Goal: Task Accomplishment & Management: Manage account settings

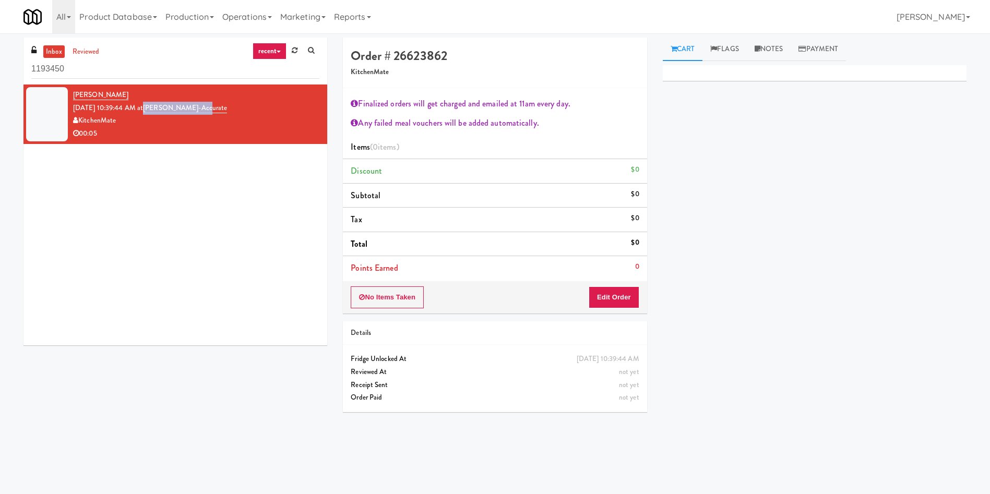
drag, startPoint x: 216, startPoint y: 111, endPoint x: 161, endPoint y: 108, distance: 54.9
click at [161, 108] on div "Alexandria Hutchings Oct 15, 2025 10:39:44 AM at Bothwell-Accurate KitchenMate …" at bounding box center [196, 114] width 246 height 51
copy link "Bothwell-Accurate"
paste input "Bothwell-Accurate"
drag, startPoint x: 86, startPoint y: 65, endPoint x: 0, endPoint y: 61, distance: 86.2
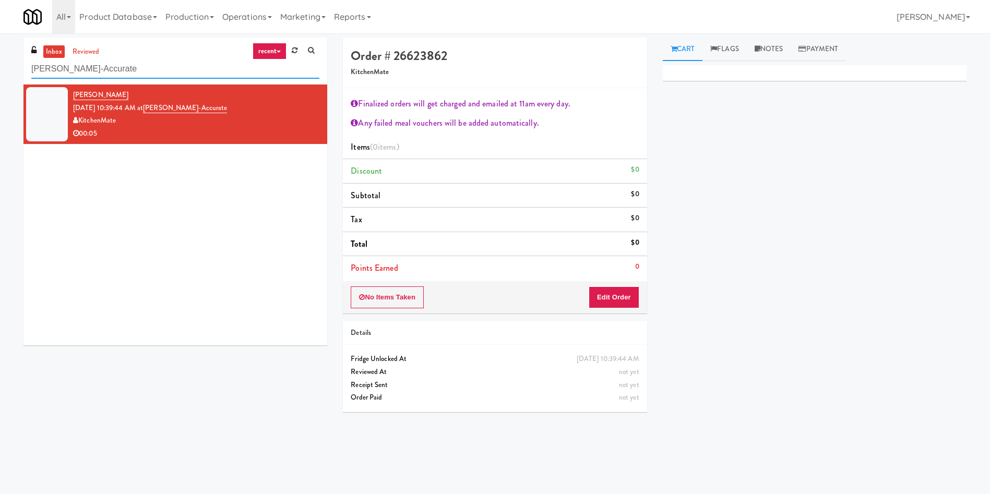
click at [0, 61] on div "inbox reviewed recent all unclear take inventory issue suspicious failed recent…" at bounding box center [495, 247] width 990 height 419
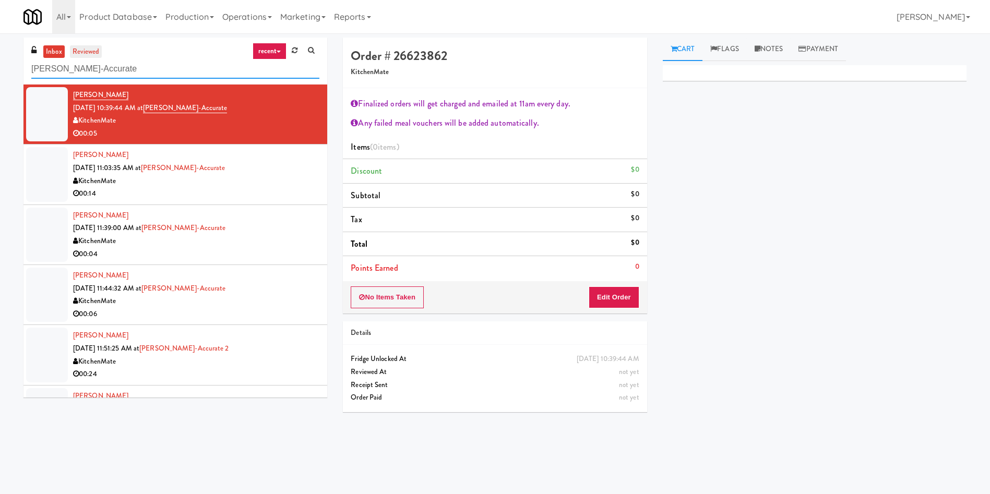
type input "Bothwell-Accurate"
drag, startPoint x: 95, startPoint y: 51, endPoint x: 166, endPoint y: 51, distance: 70.5
click at [166, 51] on div "inbox reviewed recent all unclear take inventory issue suspicious failed recent…" at bounding box center [175, 61] width 304 height 47
click at [631, 299] on button "Edit Order" at bounding box center [614, 298] width 51 height 22
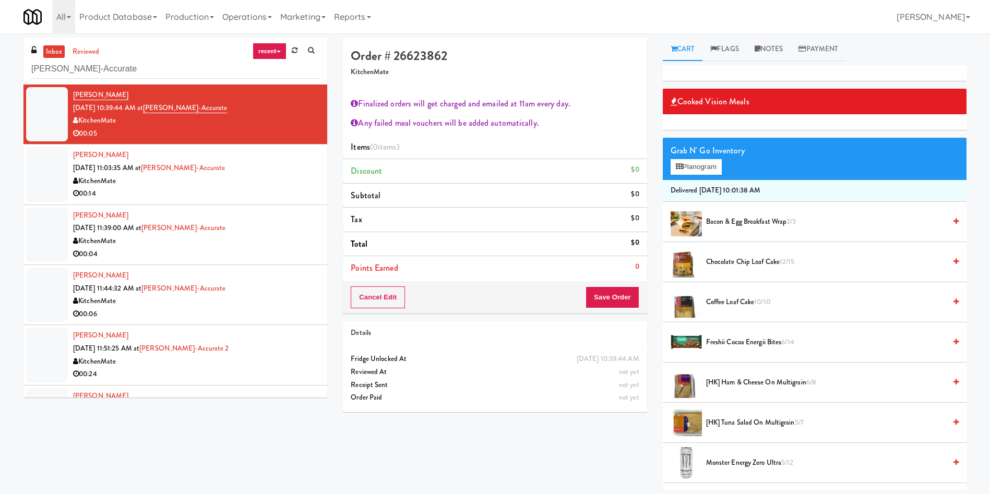
click at [54, 47] on link "inbox" at bounding box center [53, 51] width 21 height 13
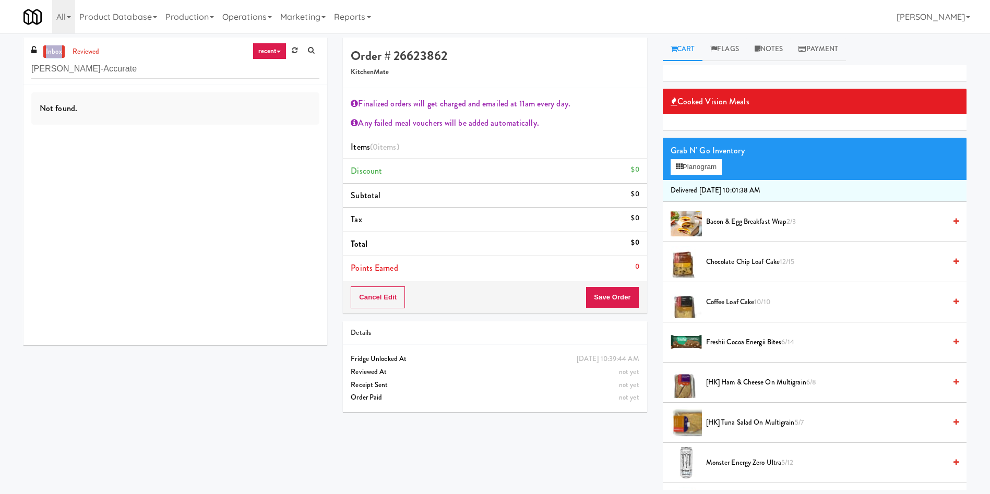
click at [54, 47] on link "inbox" at bounding box center [53, 51] width 21 height 13
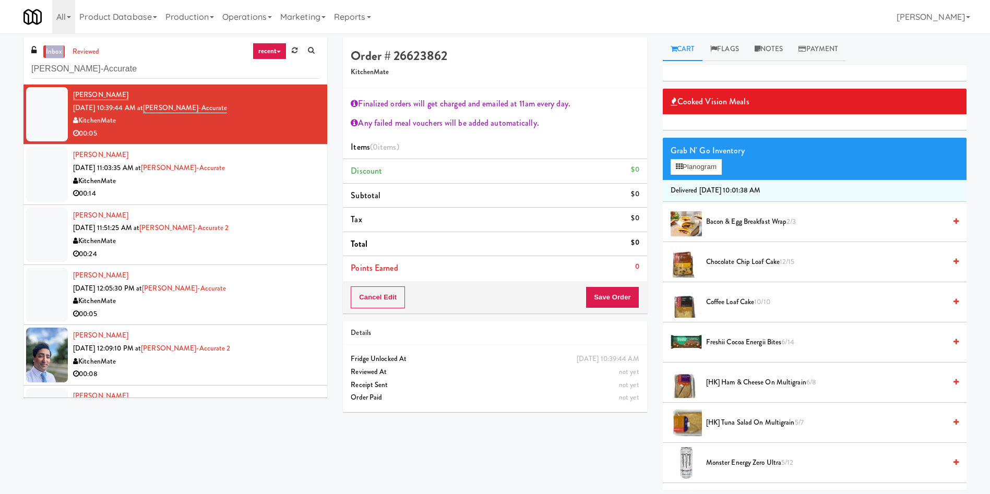
click at [50, 48] on link "inbox" at bounding box center [53, 51] width 21 height 13
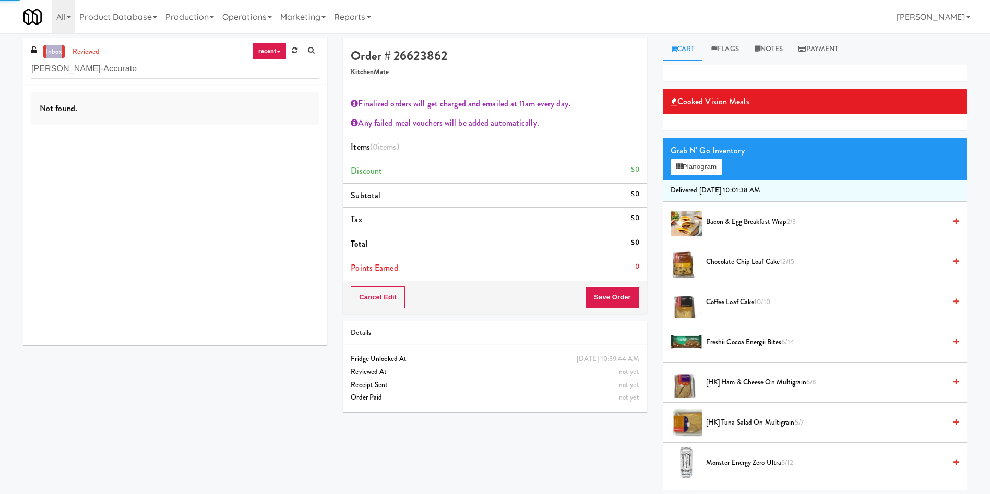
click at [50, 48] on link "inbox" at bounding box center [53, 51] width 21 height 13
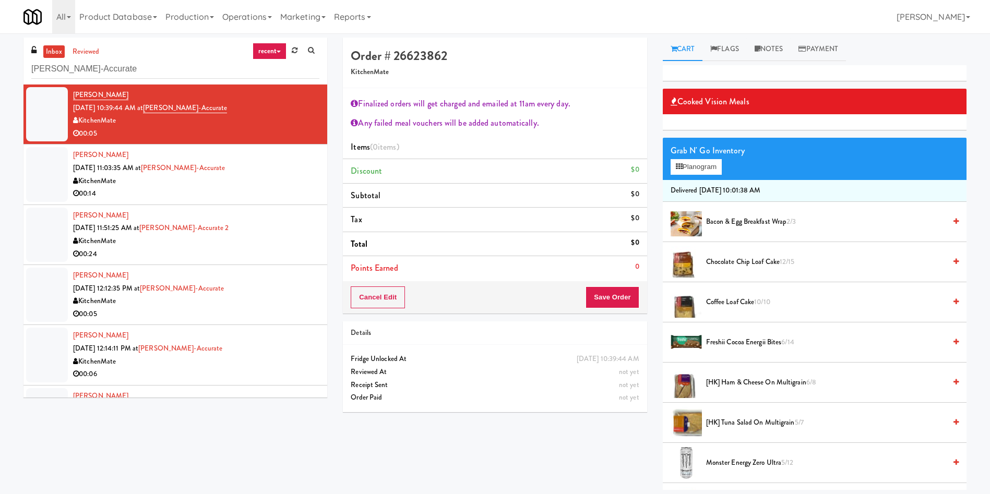
click at [62, 178] on div at bounding box center [47, 174] width 42 height 54
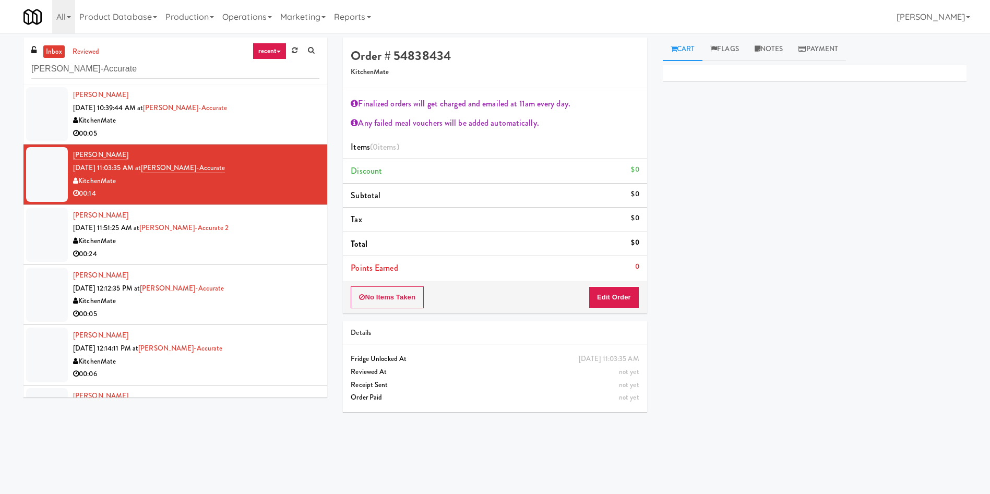
click at [50, 100] on div at bounding box center [47, 114] width 42 height 54
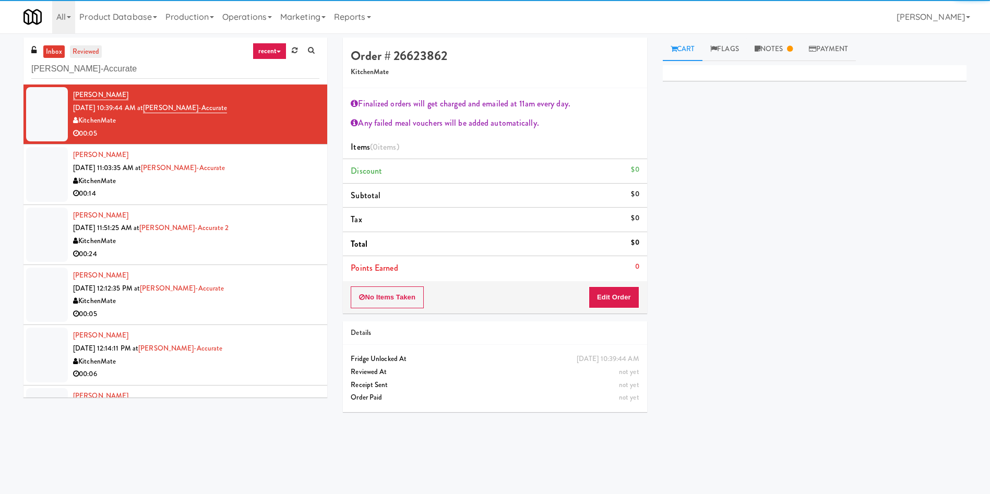
click at [89, 53] on link "reviewed" at bounding box center [86, 51] width 32 height 13
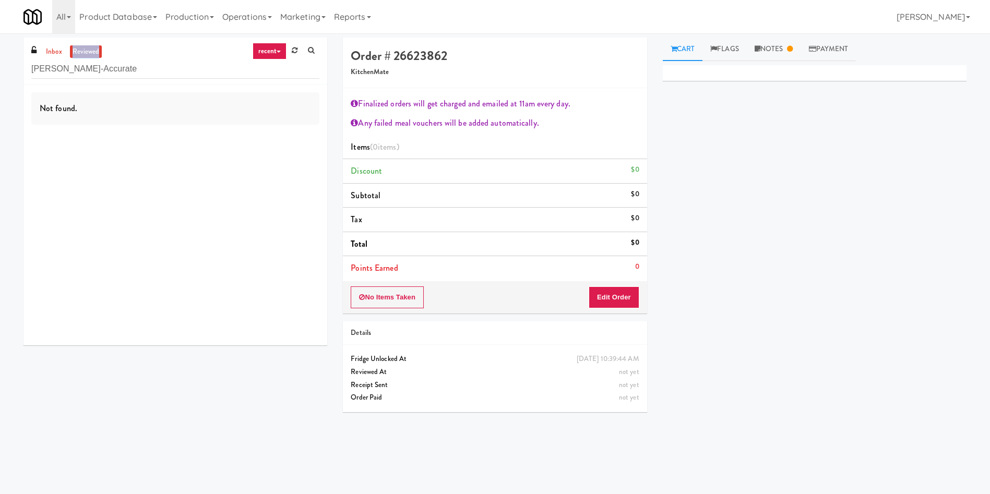
click at [89, 53] on link "reviewed" at bounding box center [86, 51] width 32 height 13
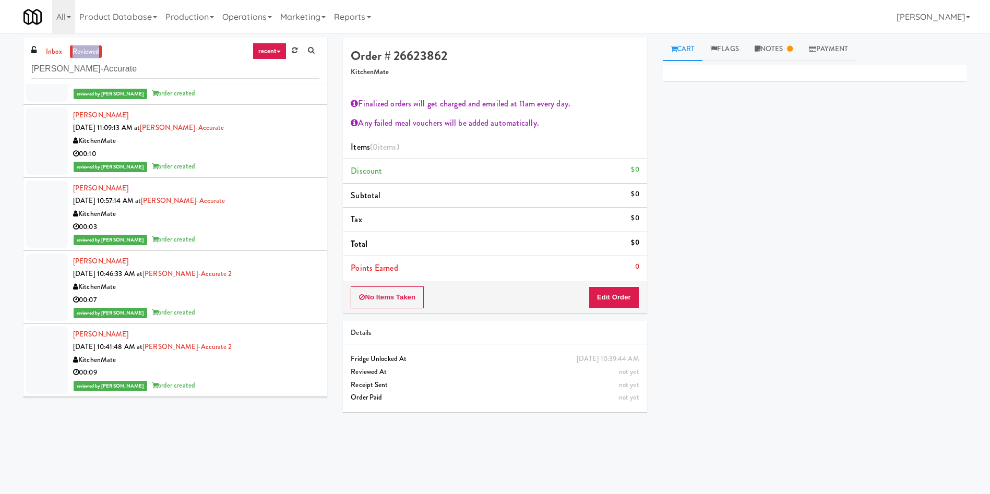
scroll to position [392, 0]
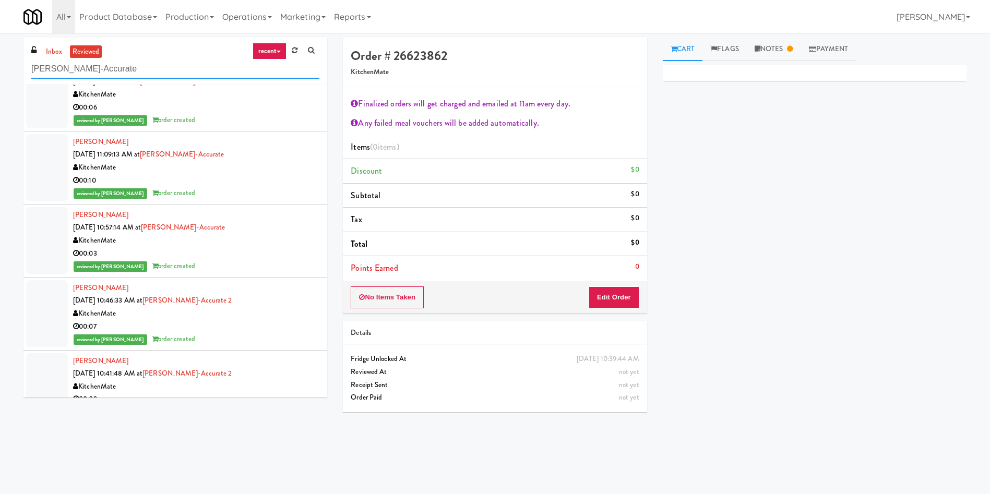
click at [63, 61] on input "Bothwell-Accurate" at bounding box center [175, 69] width 288 height 19
click at [60, 53] on link "inbox" at bounding box center [53, 51] width 21 height 13
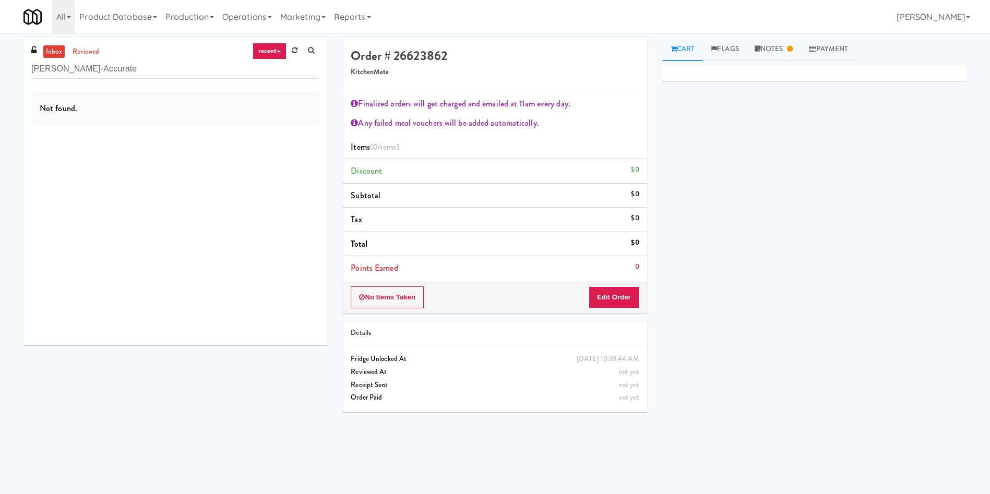
scroll to position [0, 0]
click at [59, 53] on link "inbox" at bounding box center [53, 51] width 21 height 13
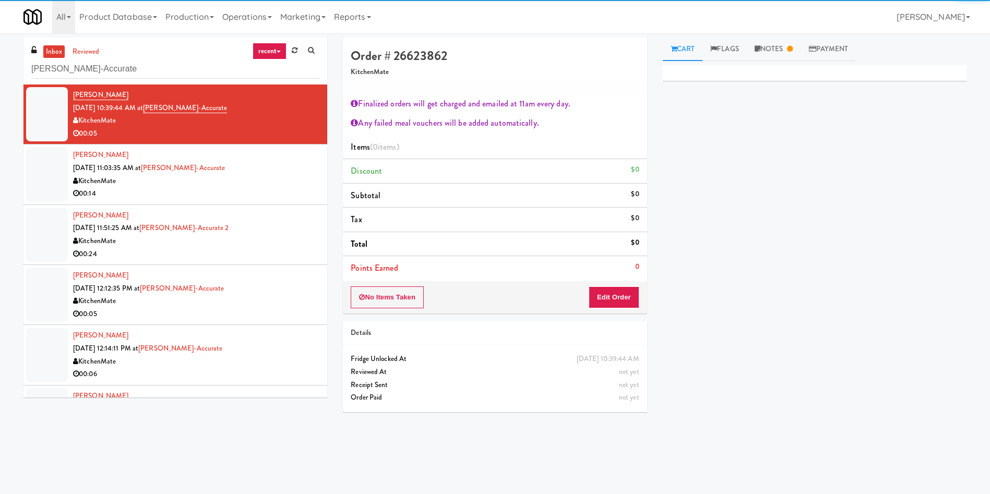
click at [43, 104] on div at bounding box center [47, 114] width 42 height 54
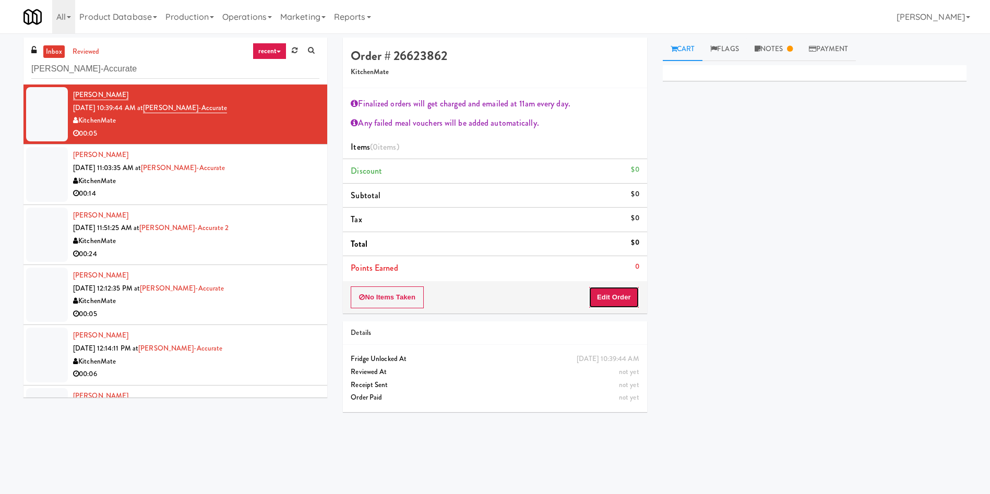
click at [619, 292] on button "Edit Order" at bounding box center [614, 298] width 51 height 22
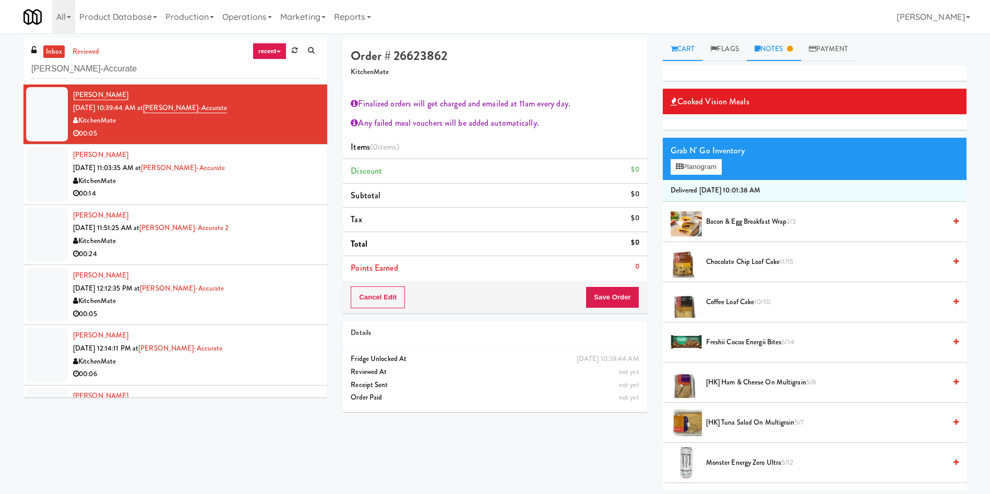
click at [777, 43] on link "Notes" at bounding box center [774, 49] width 54 height 23
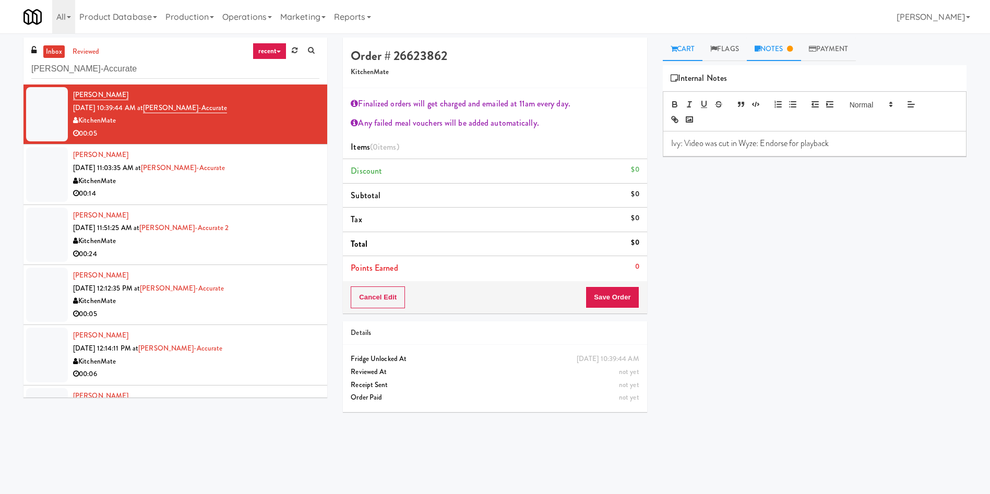
click at [687, 55] on link "Cart" at bounding box center [683, 49] width 40 height 23
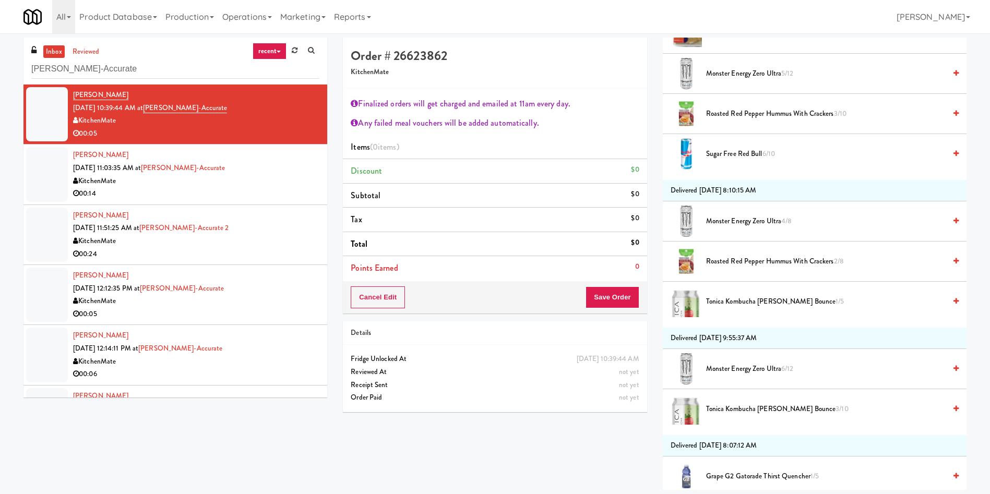
scroll to position [392, 0]
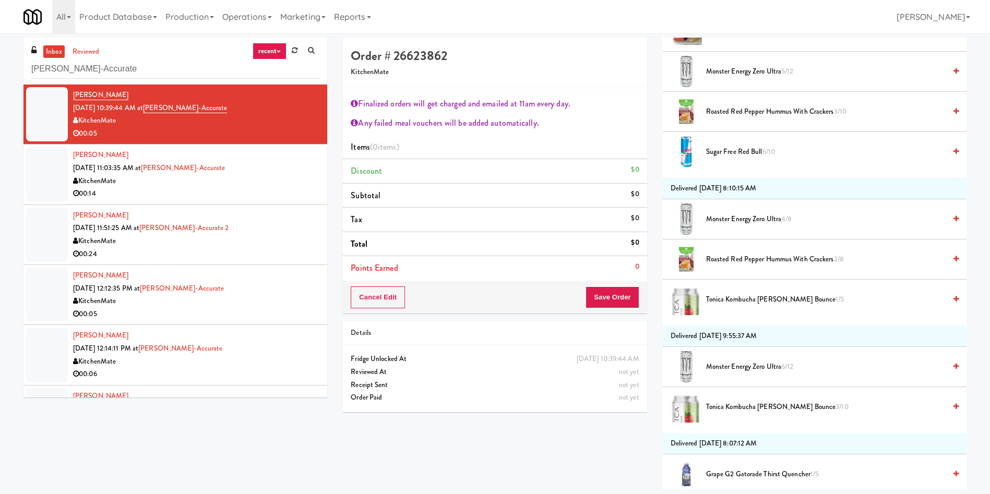
click at [754, 257] on span "Roasted Red Pepper Hummus with Crackers 2/8" at bounding box center [826, 259] width 240 height 13
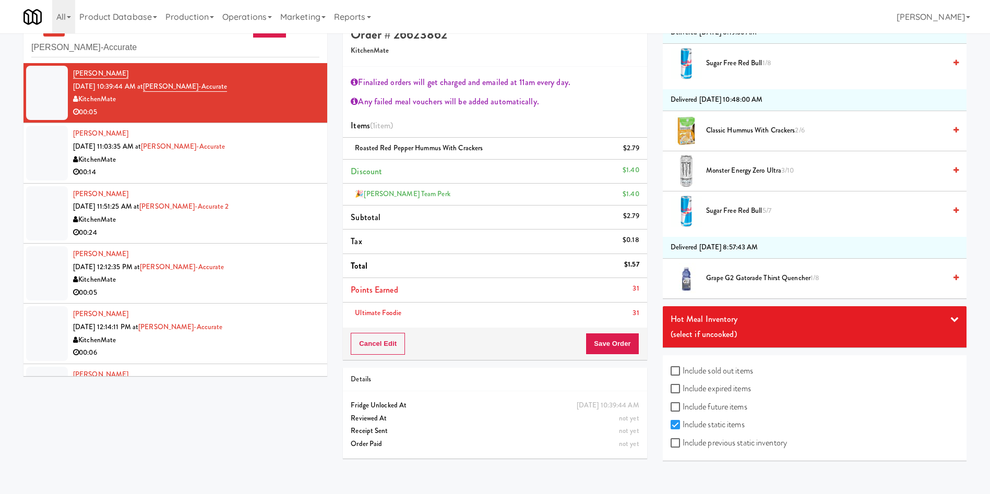
scroll to position [33, 0]
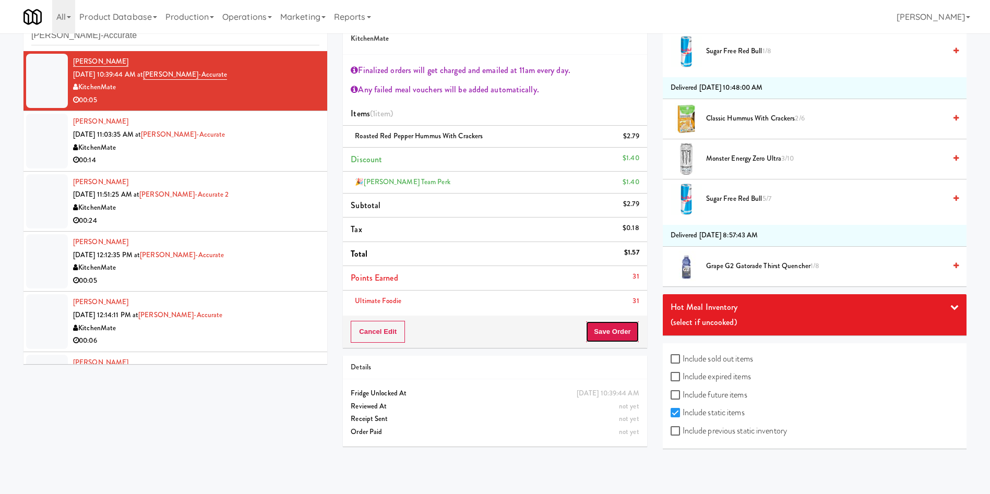
click at [613, 329] on button "Save Order" at bounding box center [612, 332] width 53 height 22
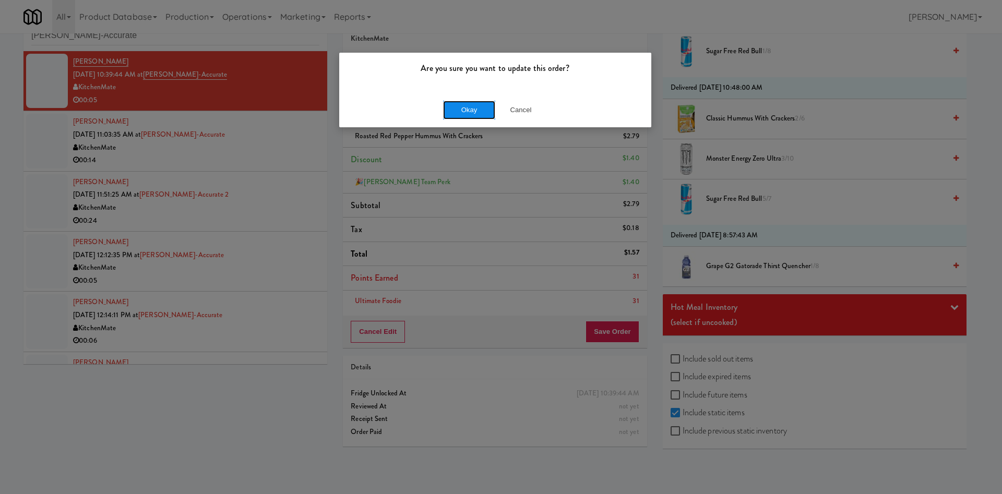
click at [469, 109] on button "Okay" at bounding box center [469, 110] width 52 height 19
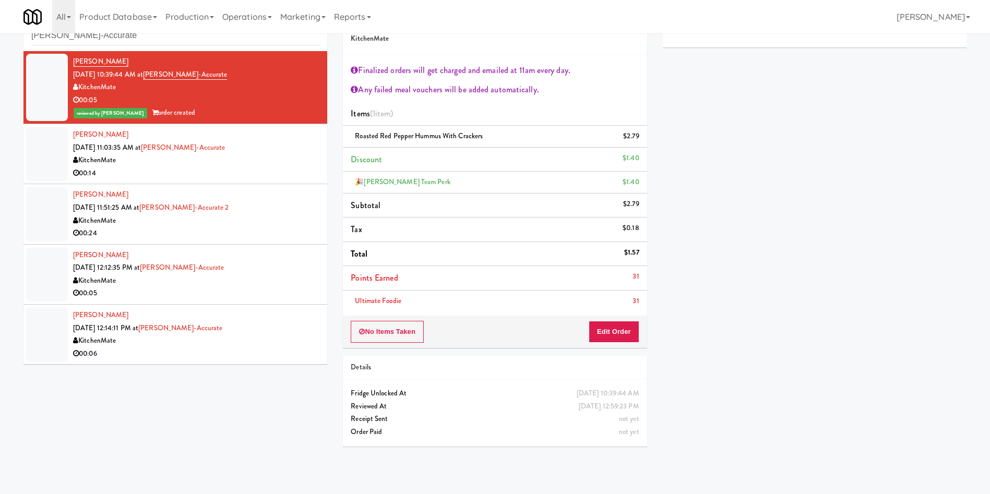
scroll to position [0, 0]
click at [31, 159] on div at bounding box center [47, 154] width 42 height 54
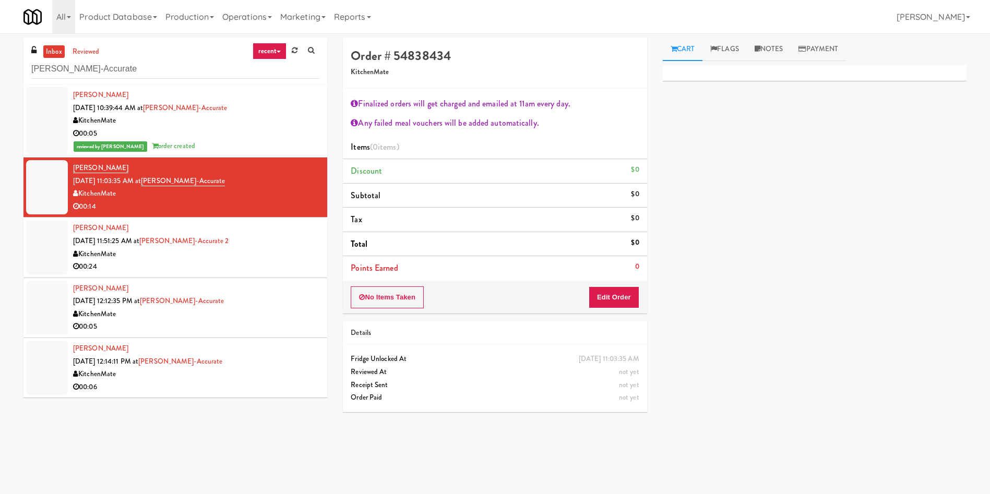
click at [52, 235] on div at bounding box center [47, 247] width 42 height 54
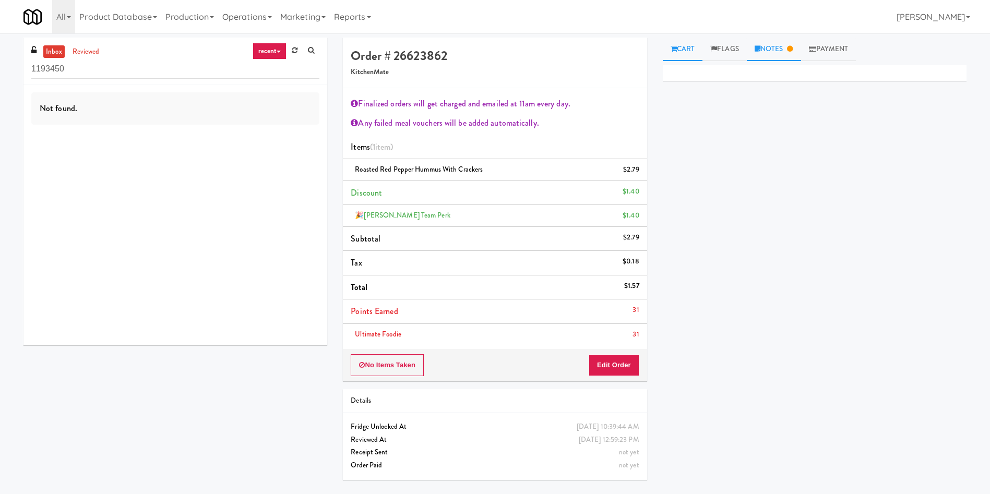
click at [770, 45] on link "Notes" at bounding box center [774, 49] width 54 height 23
click at [94, 50] on link "reviewed" at bounding box center [86, 51] width 32 height 13
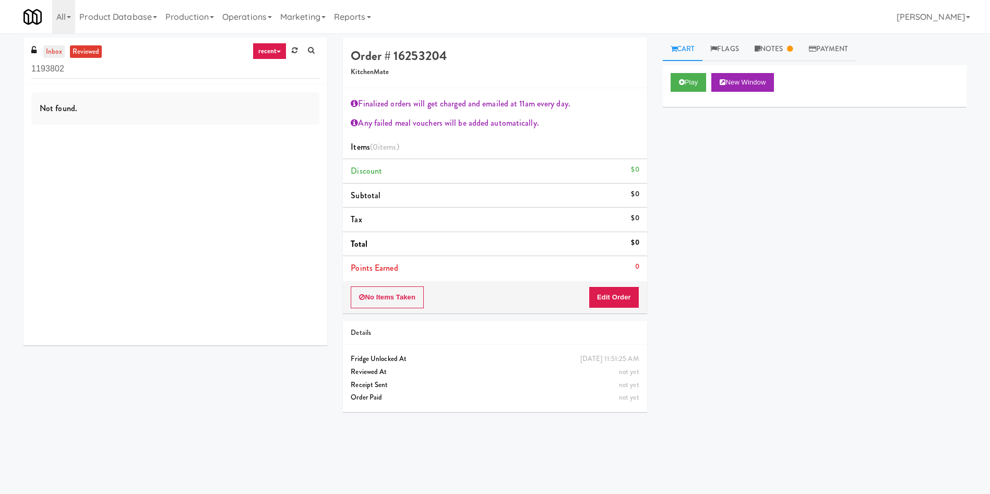
click at [50, 50] on link "inbox" at bounding box center [53, 51] width 21 height 13
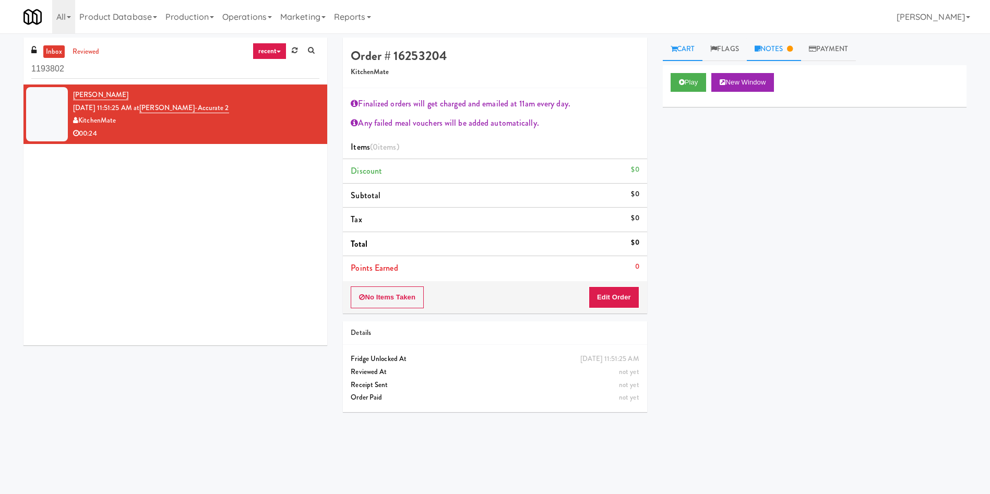
click at [769, 44] on link "Notes" at bounding box center [774, 49] width 54 height 23
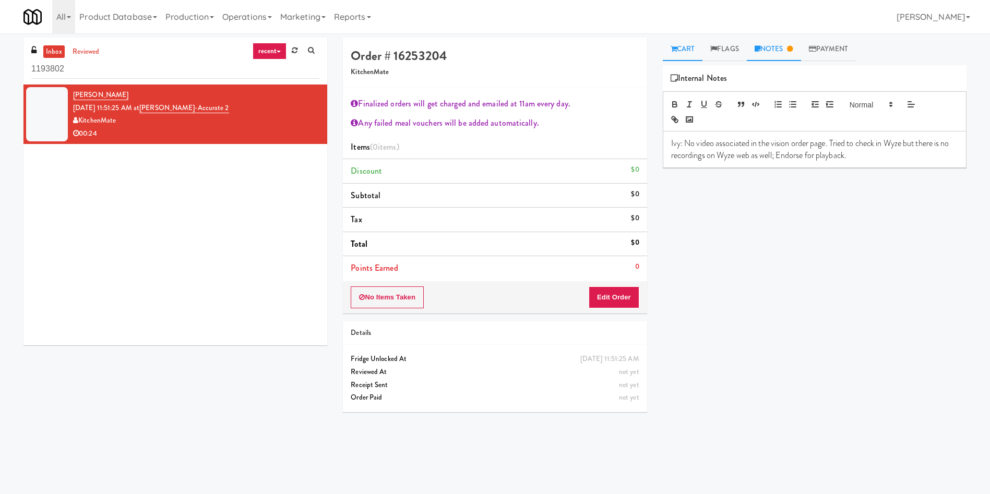
click at [685, 51] on link "Cart" at bounding box center [683, 49] width 40 height 23
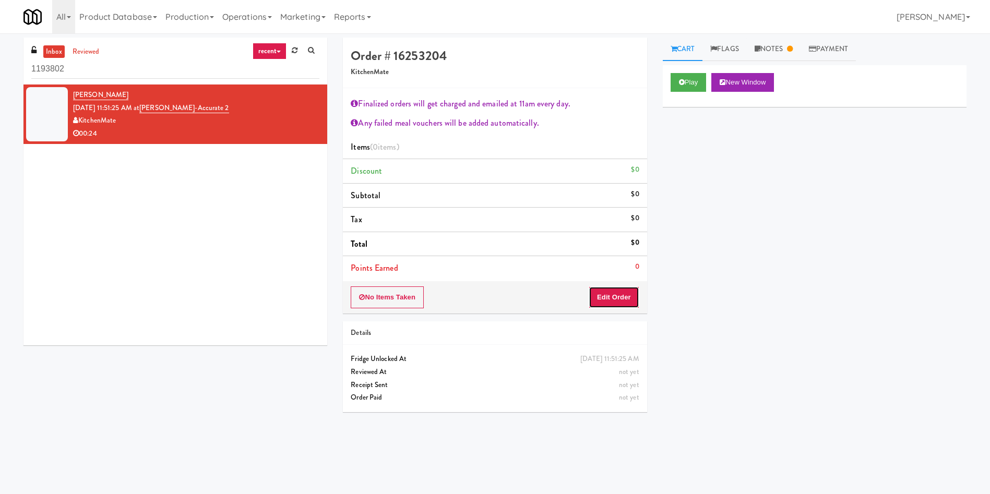
click at [615, 298] on button "Edit Order" at bounding box center [614, 298] width 51 height 22
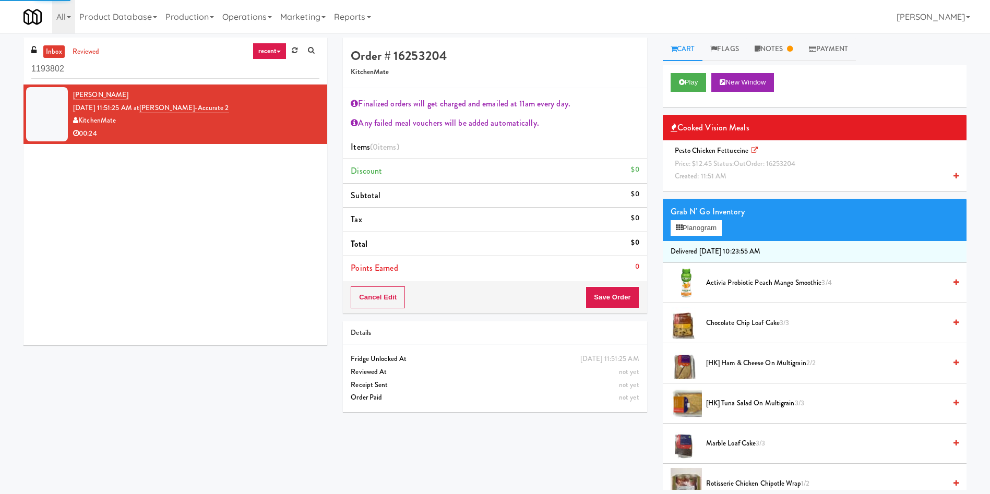
click at [729, 176] on span "Pesto Chicken Fettuccine Price: $12.45 Status: out Order: 16253204 Created: 11:…" at bounding box center [737, 164] width 133 height 36
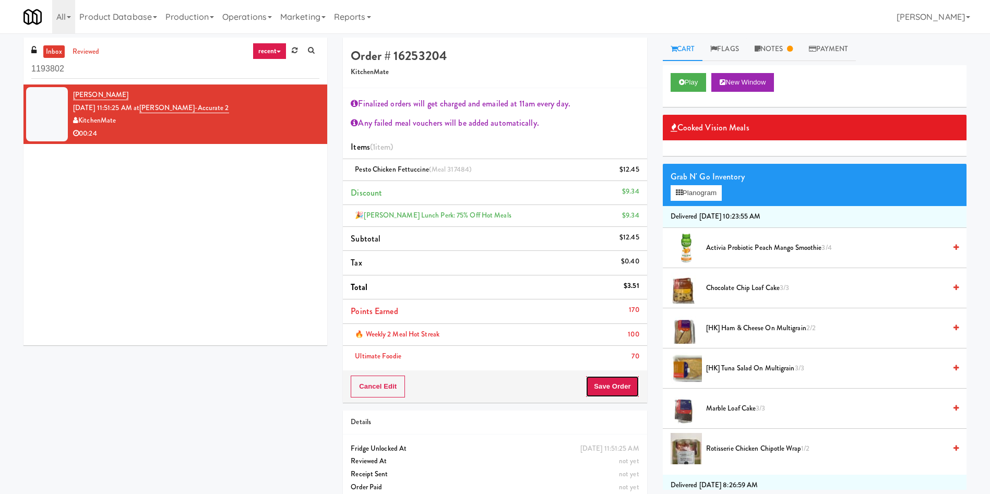
click at [616, 383] on button "Save Order" at bounding box center [612, 387] width 53 height 22
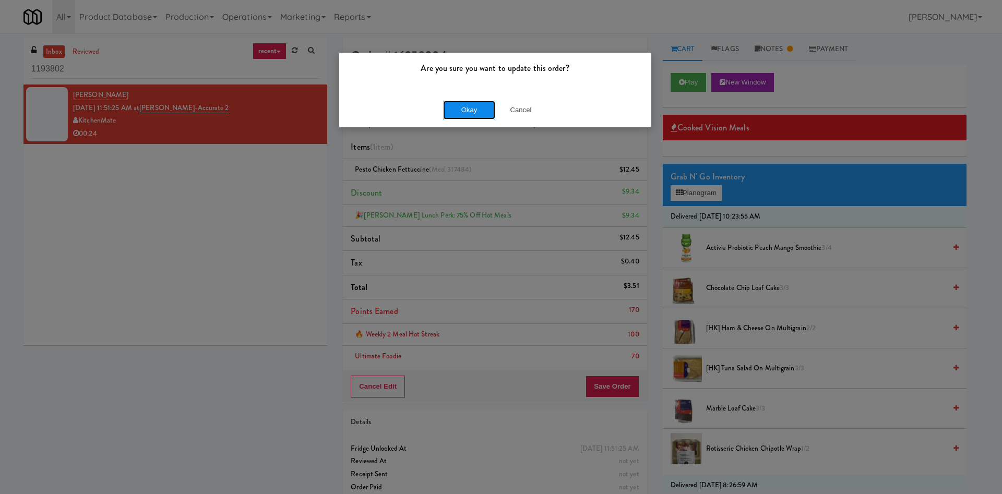
click at [478, 101] on button "Okay" at bounding box center [469, 110] width 52 height 19
